Goal: Check status: Check status

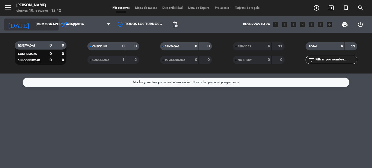
click at [33, 27] on input "[DEMOGRAPHIC_DATA] [DATE]" at bounding box center [56, 24] width 46 height 9
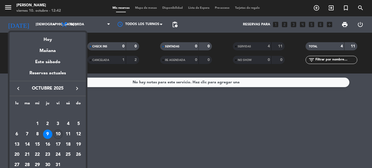
click at [58, 136] on div "10" at bounding box center [57, 134] width 9 height 9
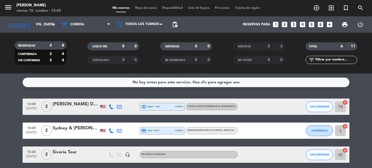
click at [356, 91] on div "No hay notas para este servicio. Haz clic para agregar una 12:00 [DATE] 2 [PERS…" at bounding box center [186, 120] width 372 height 94
click at [46, 23] on input "vie. [DATE]" at bounding box center [56, 24] width 46 height 9
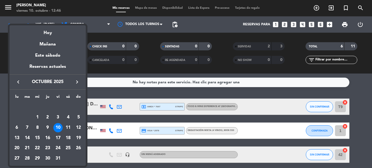
click at [115, 91] on div at bounding box center [186, 84] width 372 height 168
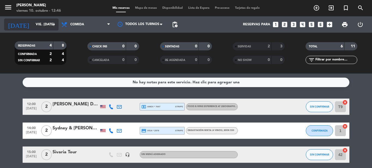
click at [48, 24] on input "vie. [DATE]" at bounding box center [56, 24] width 46 height 9
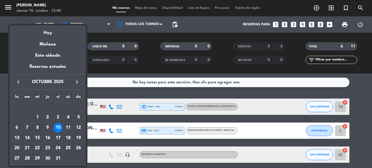
click at [36, 128] on div "8" at bounding box center [37, 127] width 9 height 9
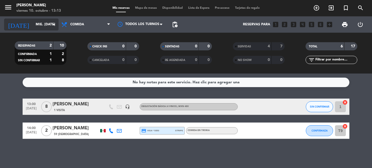
click at [44, 27] on input "mié. [DATE]" at bounding box center [56, 24] width 46 height 9
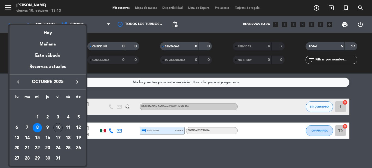
click at [57, 129] on div "10" at bounding box center [57, 127] width 9 height 9
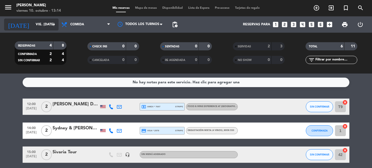
click at [37, 26] on input "vie. [DATE]" at bounding box center [56, 24] width 46 height 9
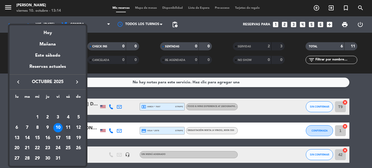
click at [68, 129] on div "11" at bounding box center [67, 127] width 9 height 9
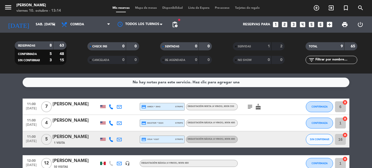
click at [366, 89] on div "No hay notas para este servicio. Haz clic para agregar una 11:00 [DATE] 7 [PERS…" at bounding box center [186, 120] width 372 height 94
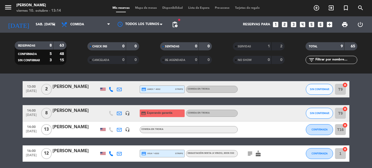
scroll to position [98, 0]
click at [33, 21] on input "sáb. [DATE]" at bounding box center [56, 24] width 46 height 9
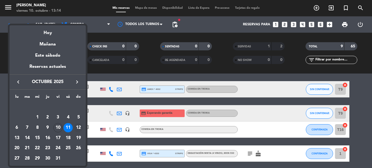
click at [79, 131] on div "12" at bounding box center [78, 127] width 9 height 9
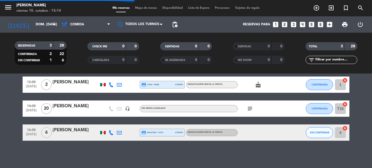
scroll to position [22, 0]
click at [4, 129] on bookings-row "12:00 [DATE] 2 [PERSON_NAME] credit_card visa * 8598 stripe Degustación Mixta (…" at bounding box center [186, 108] width 372 height 64
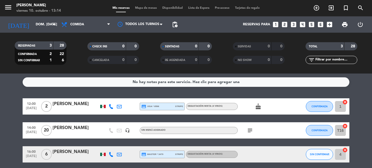
scroll to position [0, 0]
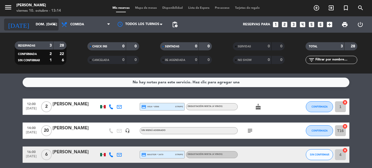
click at [34, 22] on input "dom. [DATE]" at bounding box center [56, 24] width 46 height 9
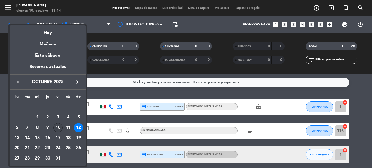
click at [59, 127] on div "10" at bounding box center [57, 127] width 9 height 9
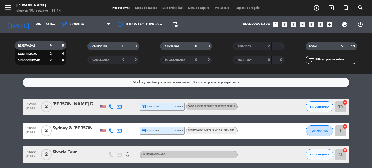
click at [15, 128] on bookings-row "12:00 [DATE] 2 [PERSON_NAME] De [PERSON_NAME] local_atm amex * 7697 stripe Food…" at bounding box center [186, 142] width 372 height 88
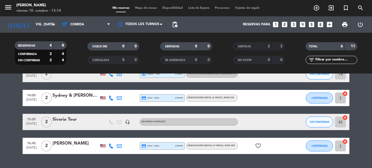
scroll to position [44, 0]
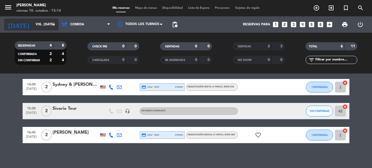
click at [46, 25] on input "vie. [DATE]" at bounding box center [56, 24] width 46 height 9
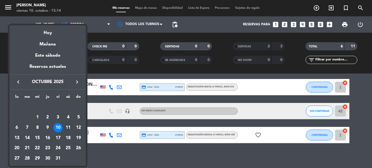
click at [69, 127] on div "11" at bounding box center [67, 127] width 9 height 9
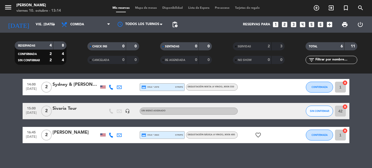
type input "sáb. [DATE]"
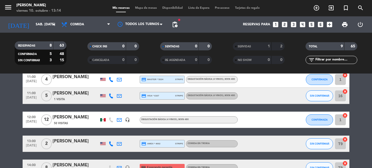
click at [0, 114] on bookings-row "11:00 [DATE] 7 [PERSON_NAME] credit_card amex * 3943 stripe Degustación Mixta (…" at bounding box center [186, 135] width 372 height 161
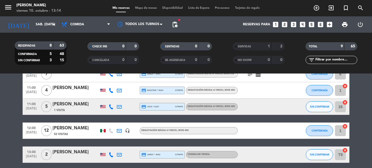
scroll to position [22, 0]
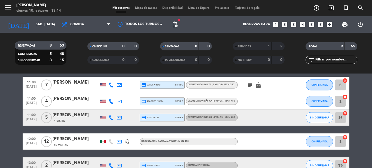
click at [251, 48] on div "SERVIDAS" at bounding box center [246, 46] width 25 height 6
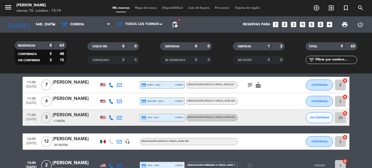
click at [1, 140] on bookings-row "11:00 [DATE] 7 [PERSON_NAME] credit_card amex * 3943 stripe Degustación Mixta (…" at bounding box center [186, 165] width 372 height 177
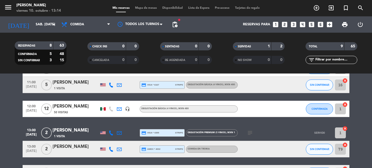
scroll to position [76, 0]
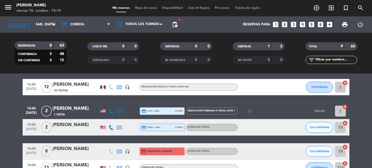
click at [250, 109] on icon "subject" at bounding box center [249, 111] width 7 height 7
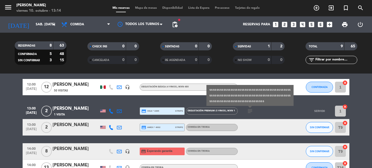
click at [366, 88] on bookings-row "11:00 [DATE] 7 [PERSON_NAME] credit_card amex * 3943 stripe Degustación Mixta (…" at bounding box center [186, 110] width 372 height 177
